Goal: Information Seeking & Learning: Learn about a topic

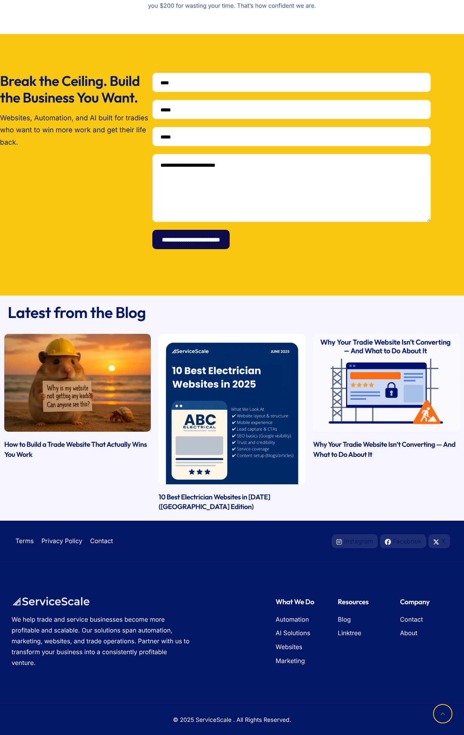
scroll to position [1798, 0]
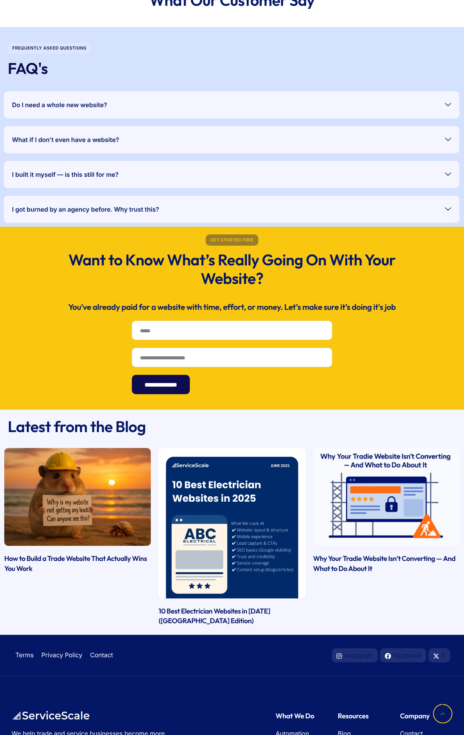
scroll to position [1789, 0]
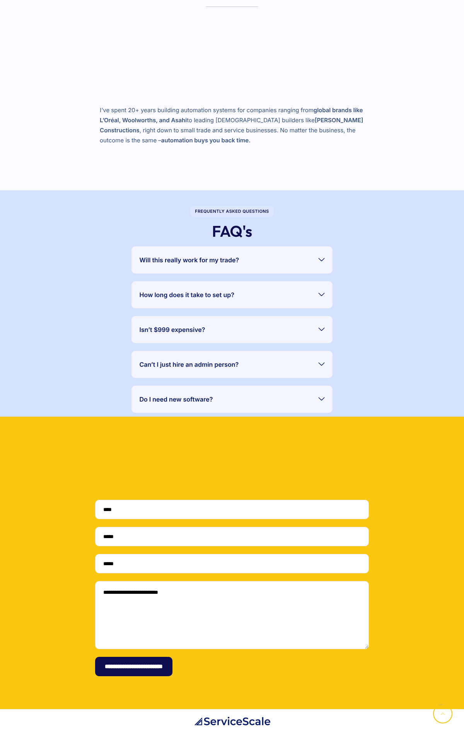
scroll to position [1486, 0]
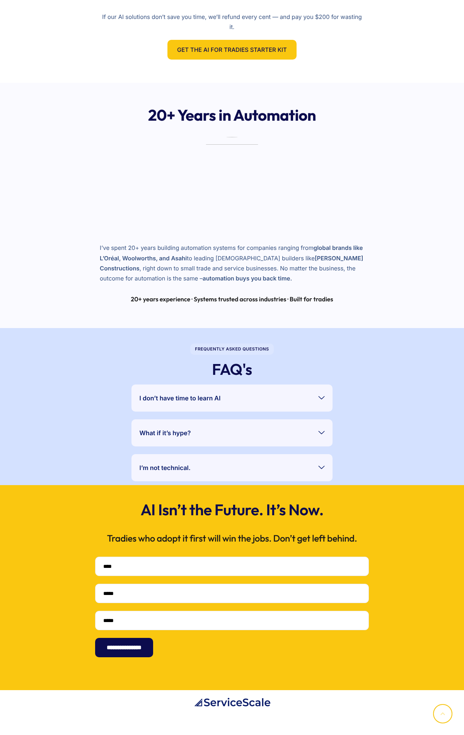
scroll to position [1139, 0]
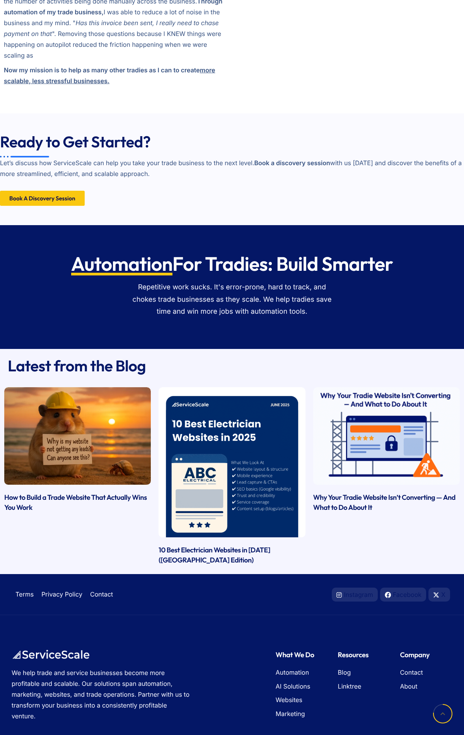
scroll to position [782, 0]
